Goal: Task Accomplishment & Management: Use online tool/utility

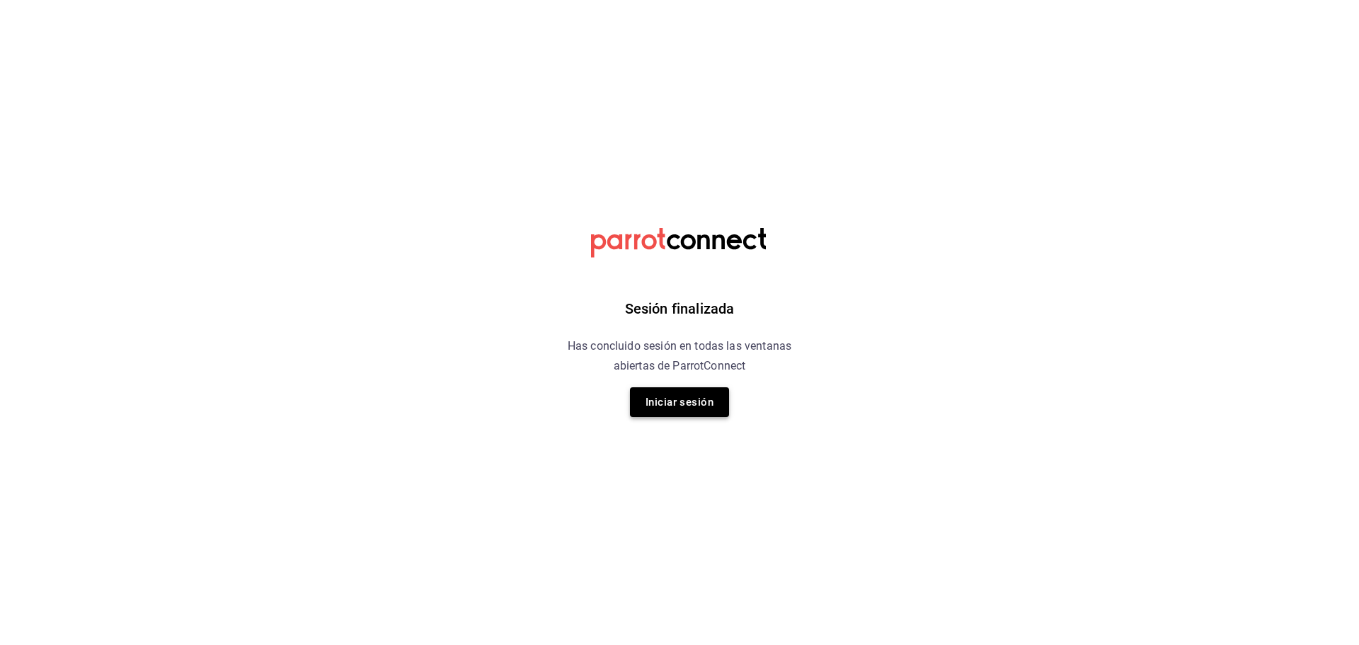
click at [660, 401] on button "Iniciar sesión" at bounding box center [679, 402] width 99 height 30
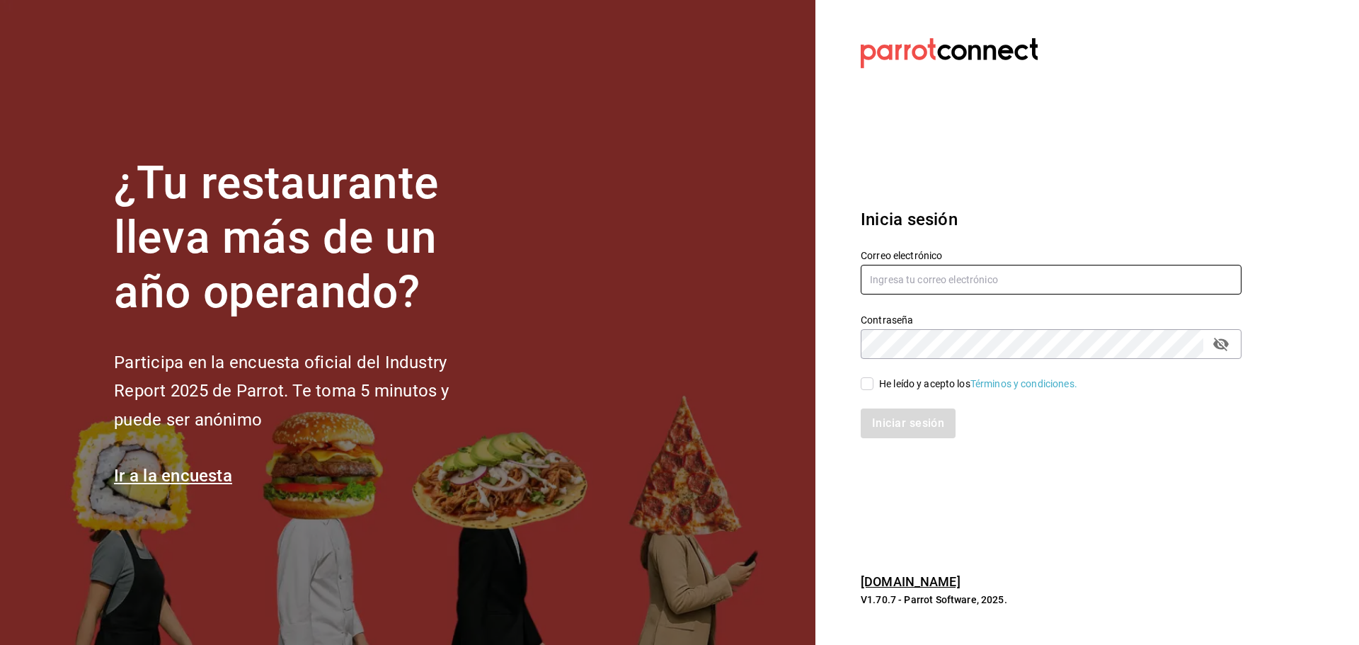
click at [958, 282] on input "text" at bounding box center [1051, 280] width 381 height 30
type input "FACTURASWRMX@GMAIL.COM"
click at [883, 386] on div "He leído y acepto los Términos y condiciones." at bounding box center [978, 384] width 198 height 15
click at [873, 386] on input "He leído y acepto los Términos y condiciones." at bounding box center [867, 383] width 13 height 13
checkbox input "true"
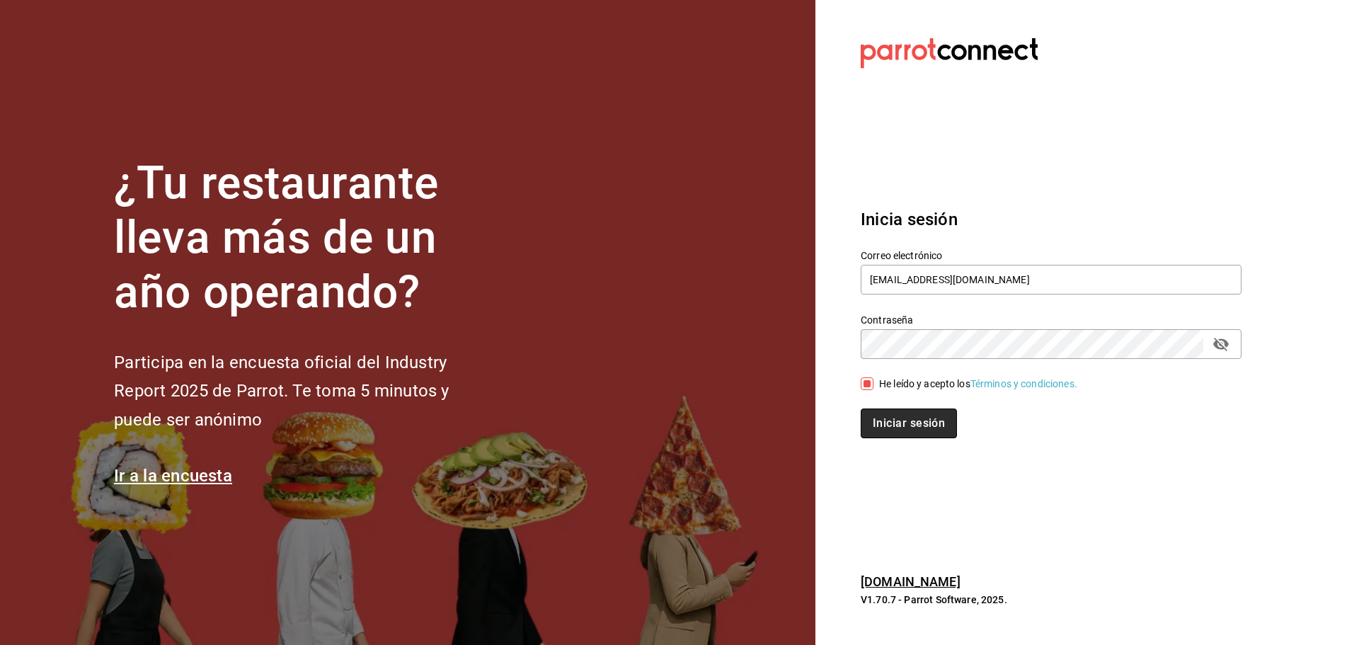
click at [887, 427] on button "Iniciar sesión" at bounding box center [909, 423] width 96 height 30
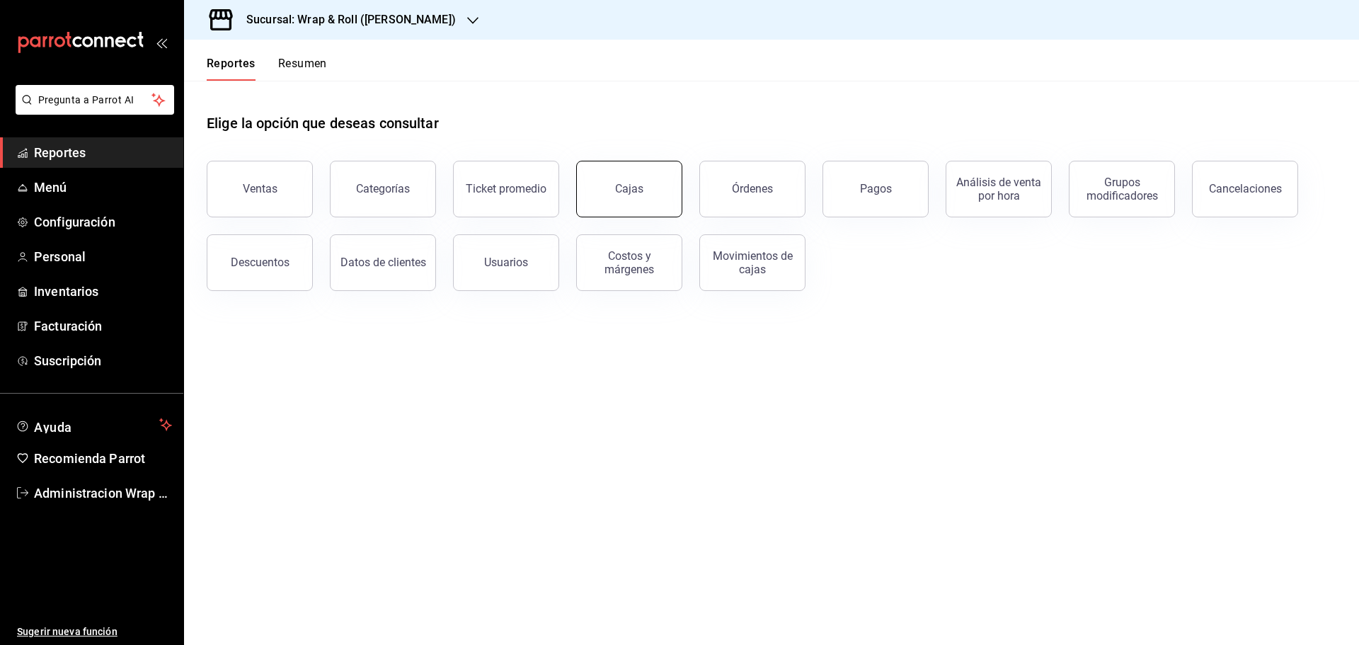
click at [616, 197] on link "Cajas" at bounding box center [629, 189] width 106 height 57
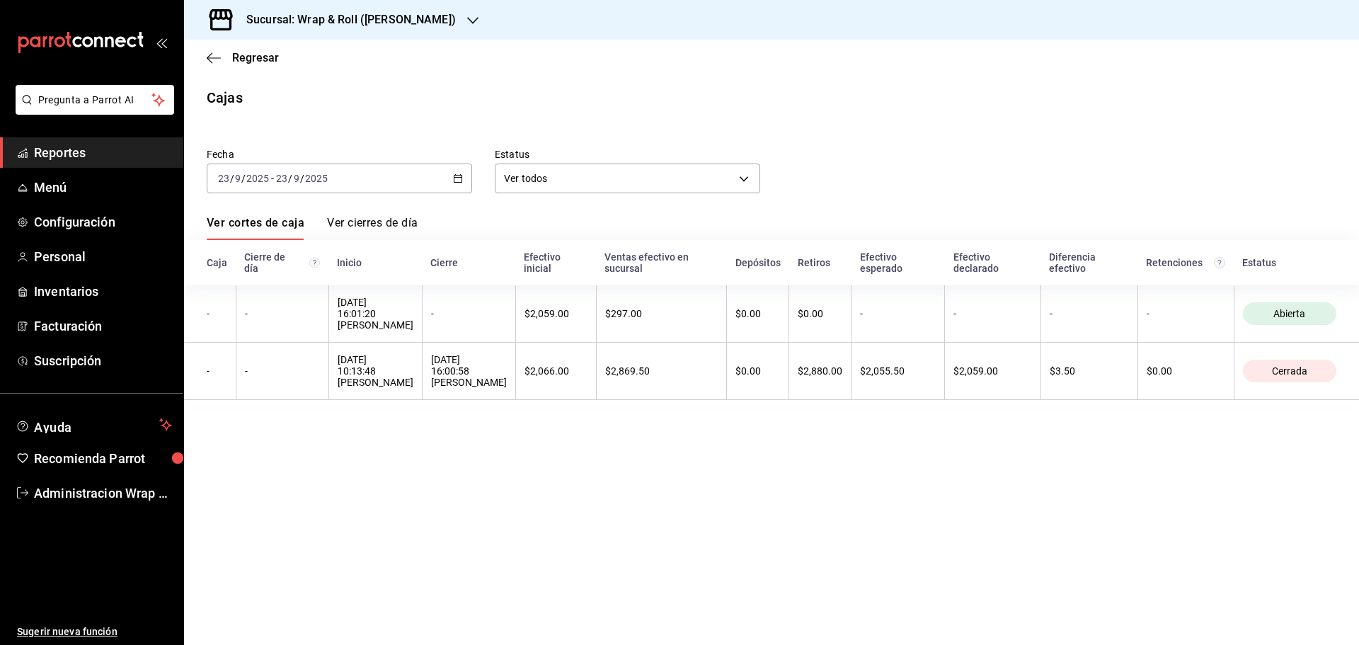
click at [467, 23] on icon "button" at bounding box center [472, 20] width 11 height 11
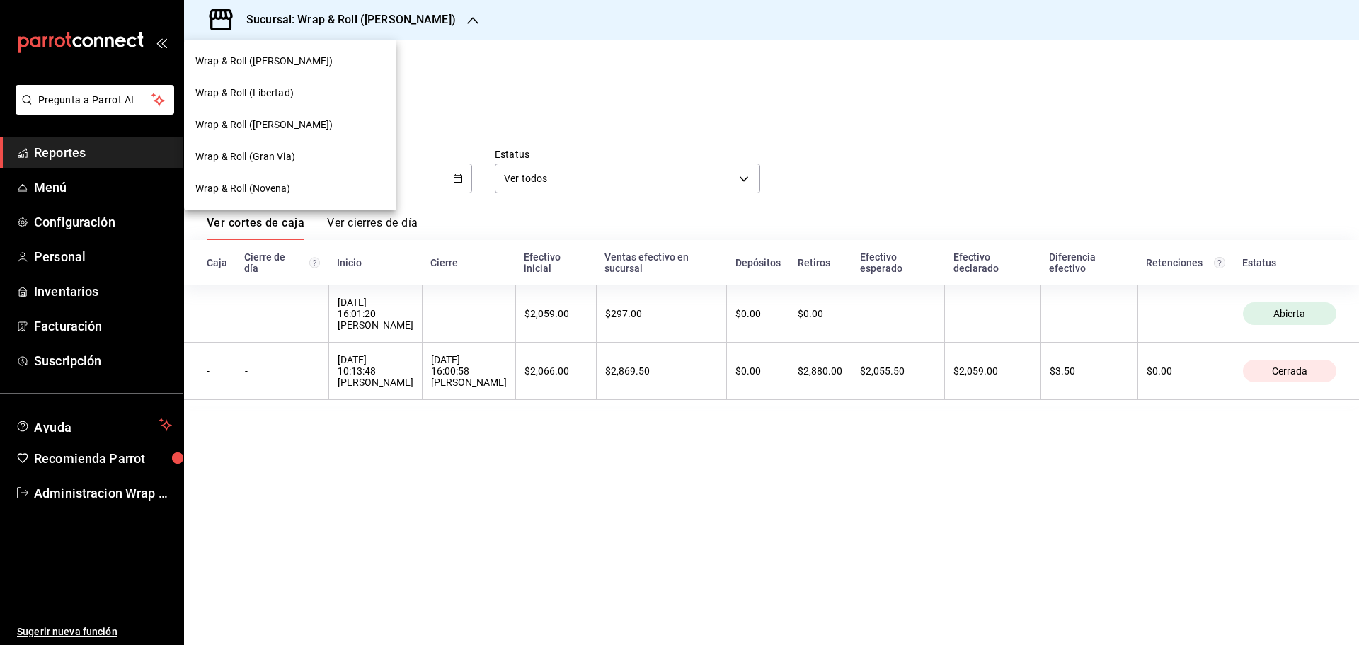
click at [81, 161] on div at bounding box center [679, 322] width 1359 height 645
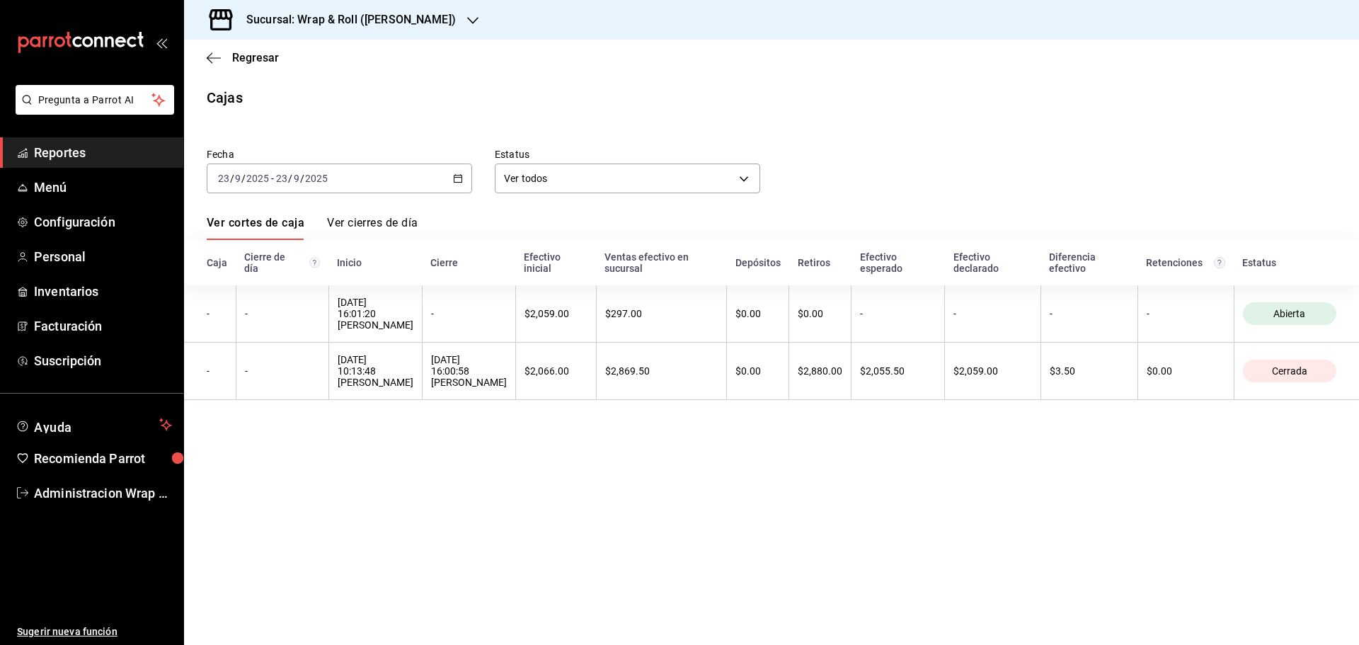
click at [54, 151] on span "Reportes" at bounding box center [103, 152] width 138 height 19
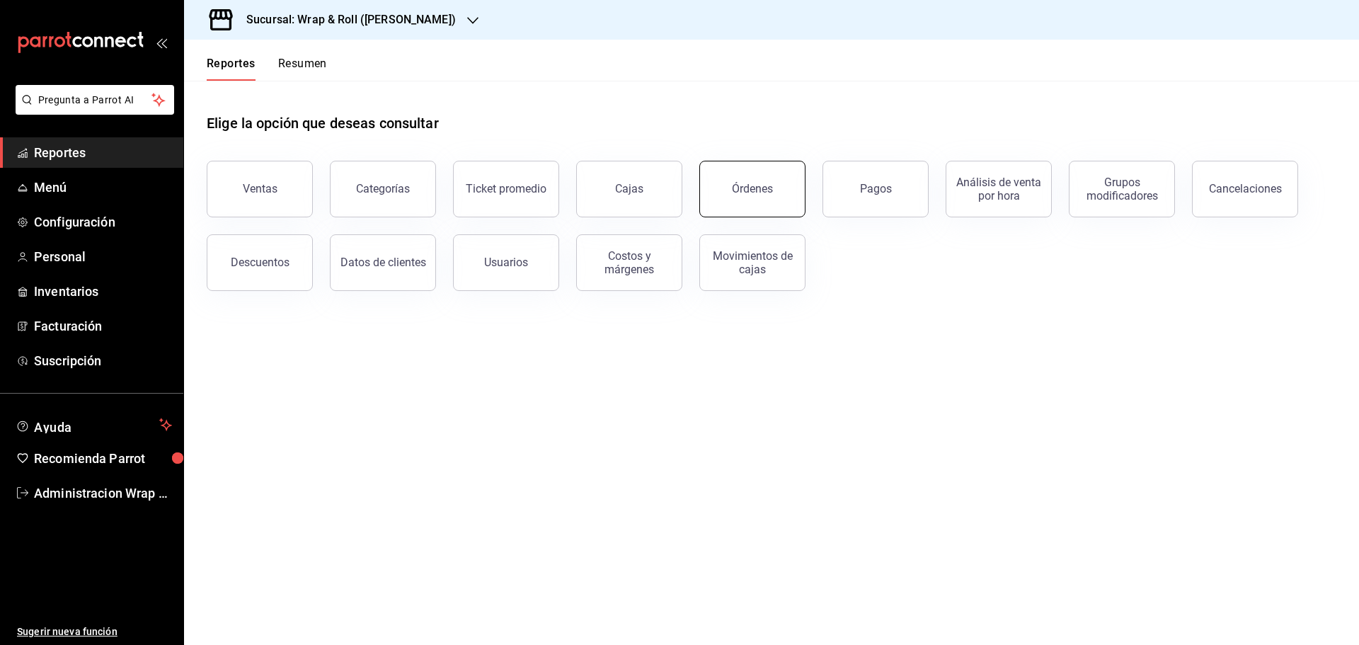
drag, startPoint x: 758, startPoint y: 198, endPoint x: 544, endPoint y: 37, distance: 267.8
click at [758, 198] on button "Órdenes" at bounding box center [752, 189] width 106 height 57
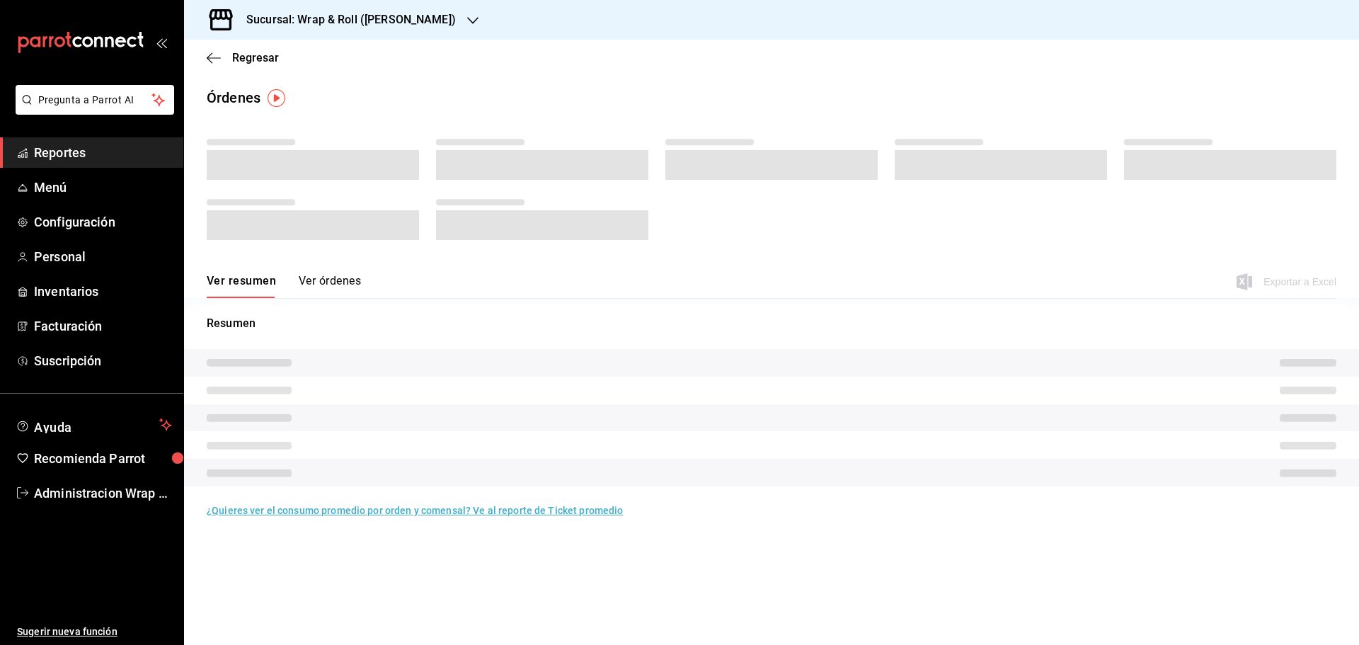
click at [467, 25] on icon "button" at bounding box center [472, 20] width 11 height 11
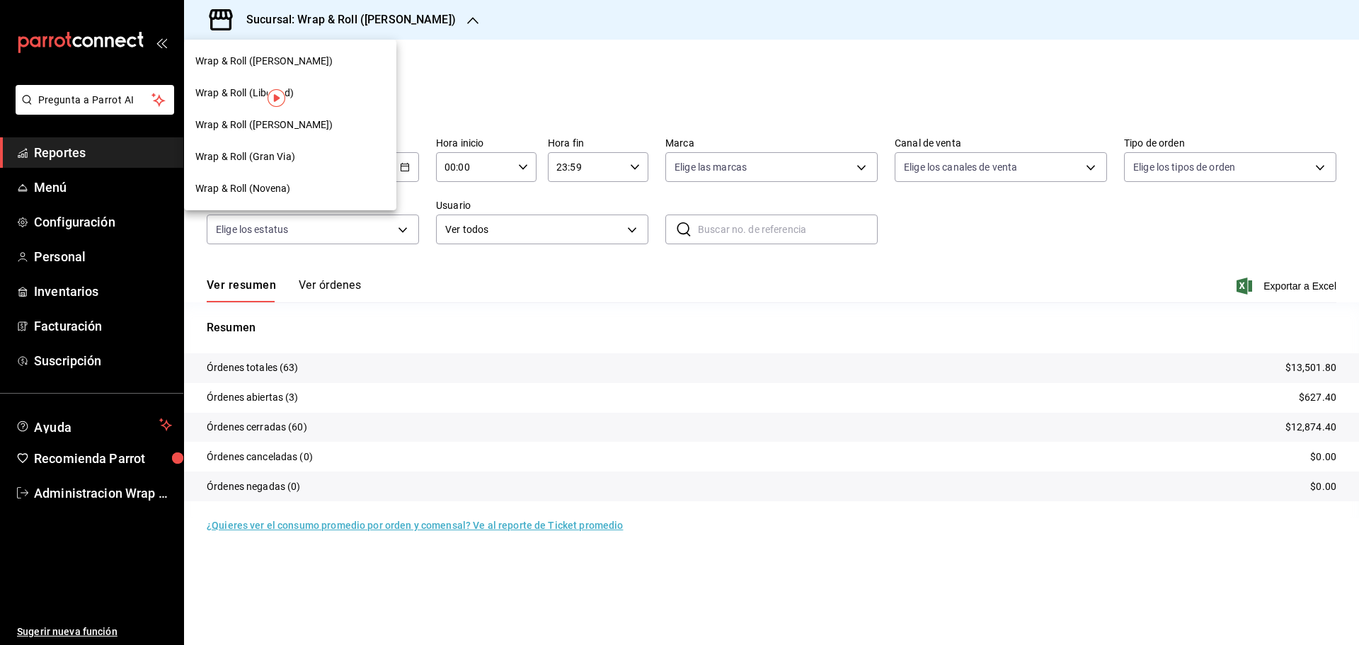
click at [229, 88] on span "Wrap & Roll (Libertad)" at bounding box center [244, 93] width 98 height 15
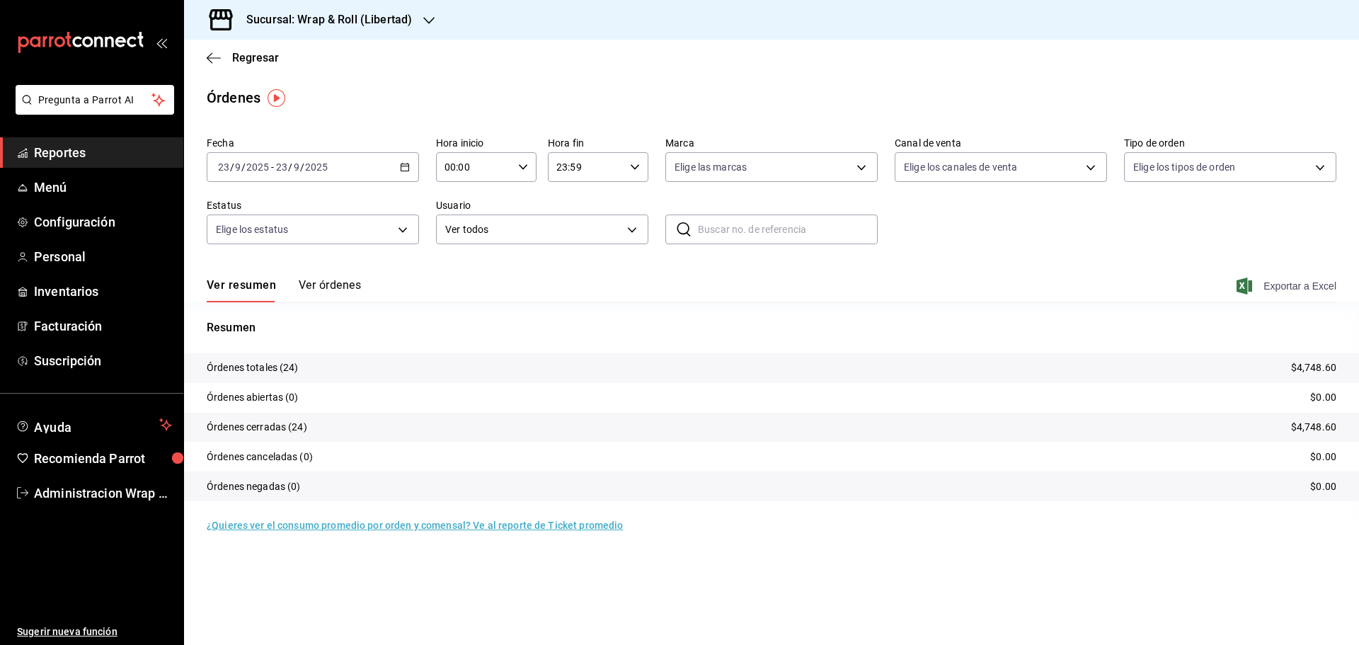
click at [1309, 290] on span "Exportar a Excel" at bounding box center [1287, 285] width 97 height 17
